Goal: Book appointment/travel/reservation

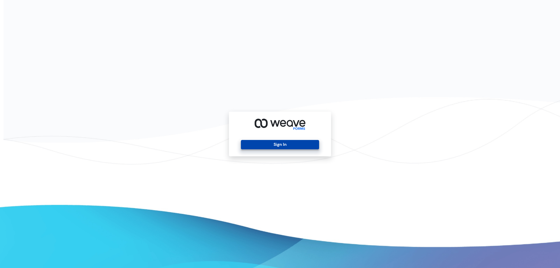
click at [263, 144] on button "Sign In" at bounding box center [280, 144] width 78 height 9
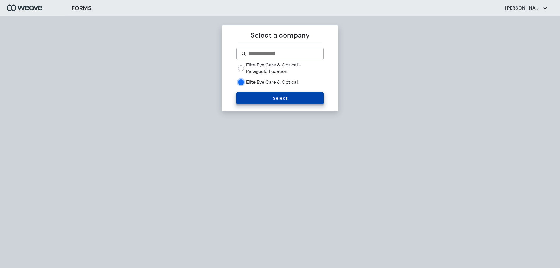
click at [247, 92] on form "Elite Eye Care & Optical - Paragould Location Elite Eye Care & Optical Select" at bounding box center [279, 76] width 87 height 56
click at [248, 97] on button "Select" at bounding box center [279, 99] width 87 height 12
